Goal: Navigation & Orientation: Find specific page/section

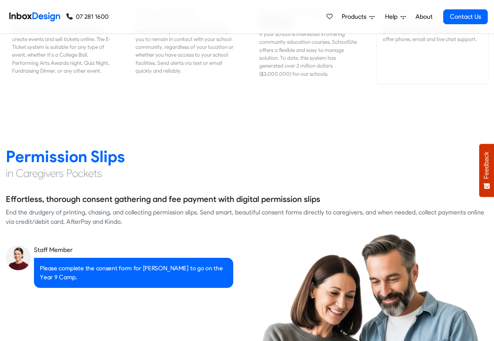
scroll to position [985, 0]
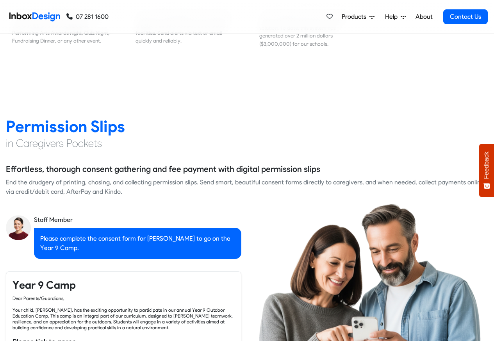
checkbox input "true"
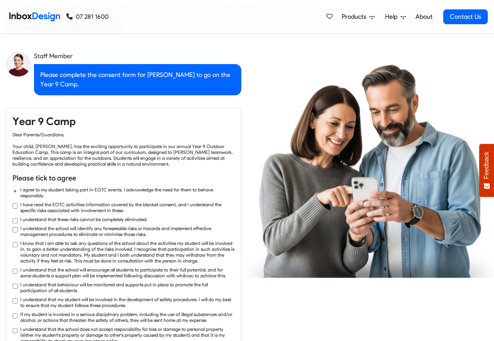
checkbox input "true"
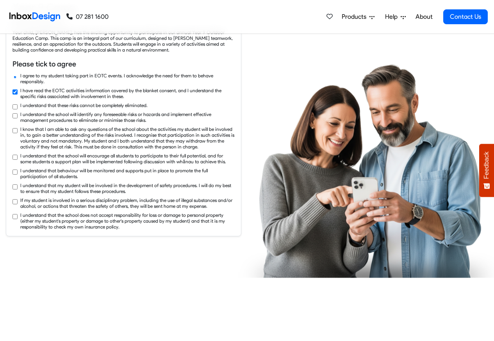
checkbox input "true"
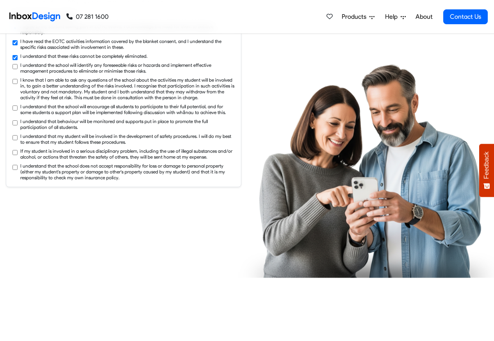
checkbox input "true"
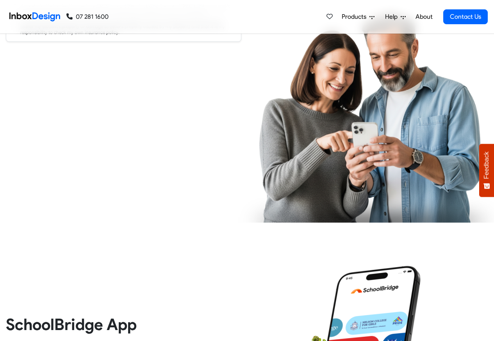
checkbox input "true"
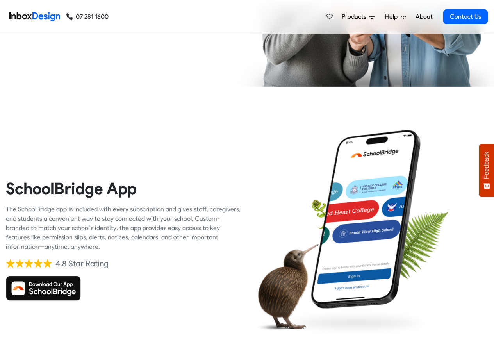
checkbox input "true"
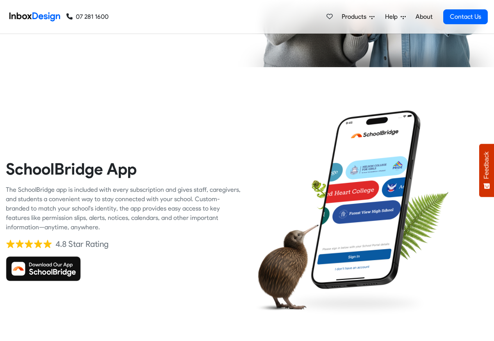
checkbox input "true"
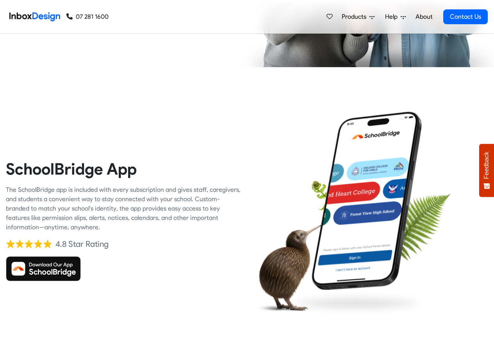
checkbox input "true"
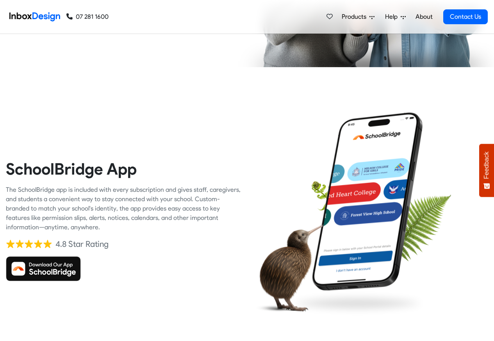
checkbox input "true"
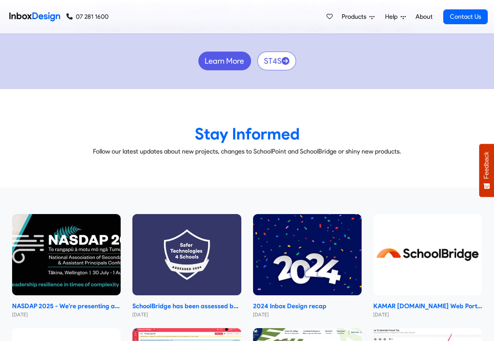
scroll to position [4665, 0]
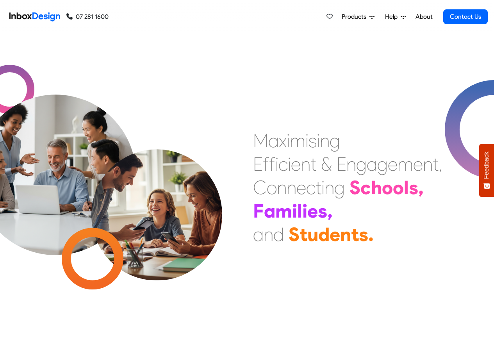
click at [424, 17] on link "About" at bounding box center [423, 17] width 21 height 16
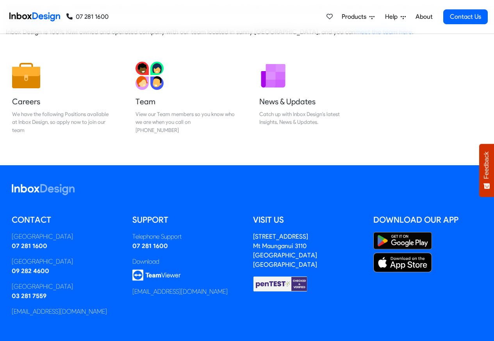
scroll to position [130, 0]
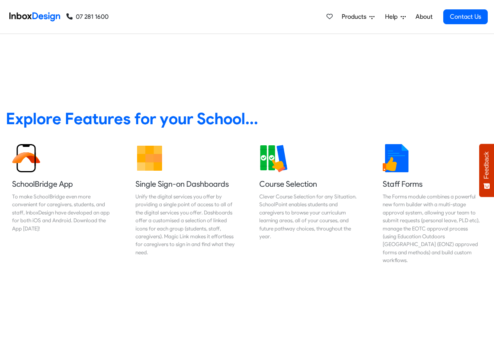
scroll to position [281, 0]
